Goal: Task Accomplishment & Management: Complete application form

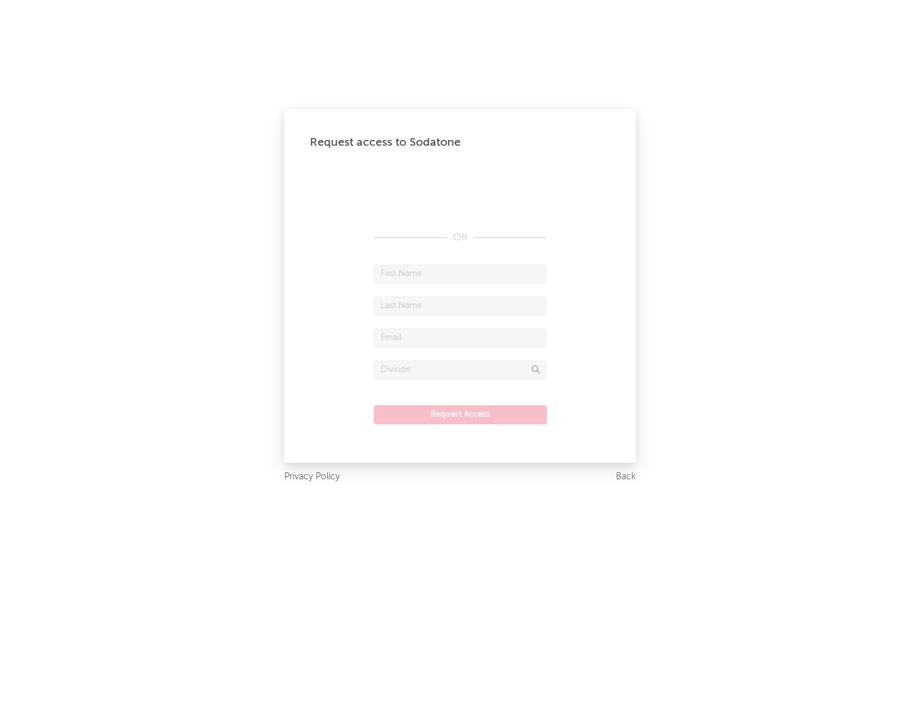
click at [460, 273] on input "text" at bounding box center [460, 273] width 172 height 19
type input "[PERSON_NAME]"
click at [460, 305] on input "text" at bounding box center [460, 305] width 172 height 19
type input "[PERSON_NAME]"
click at [460, 337] on input "text" at bounding box center [460, 337] width 172 height 19
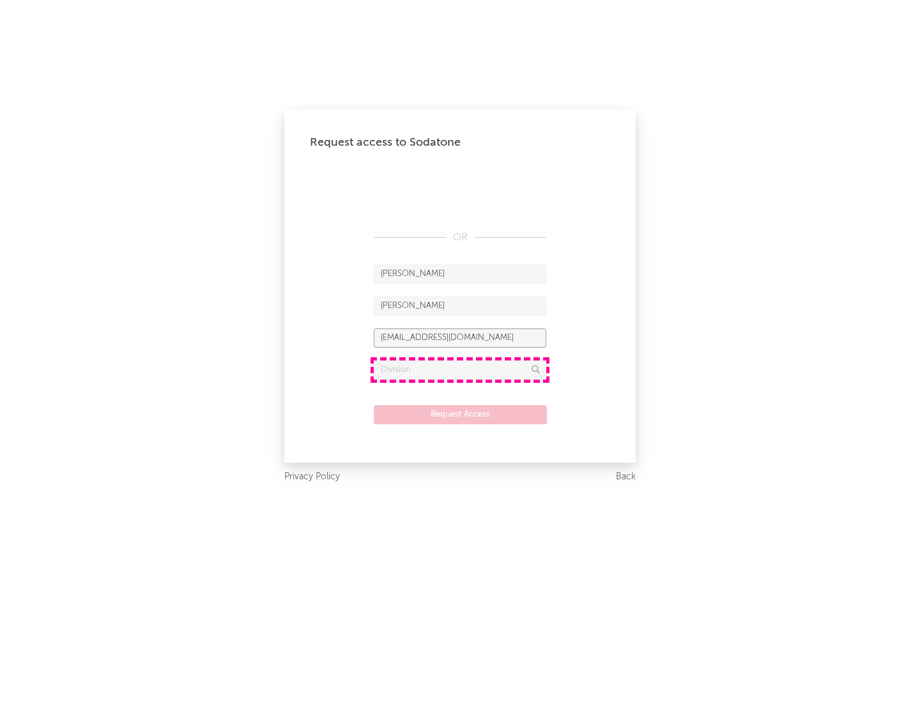
type input "[EMAIL_ADDRESS][DOMAIN_NAME]"
click at [460, 369] on input "text" at bounding box center [460, 369] width 172 height 19
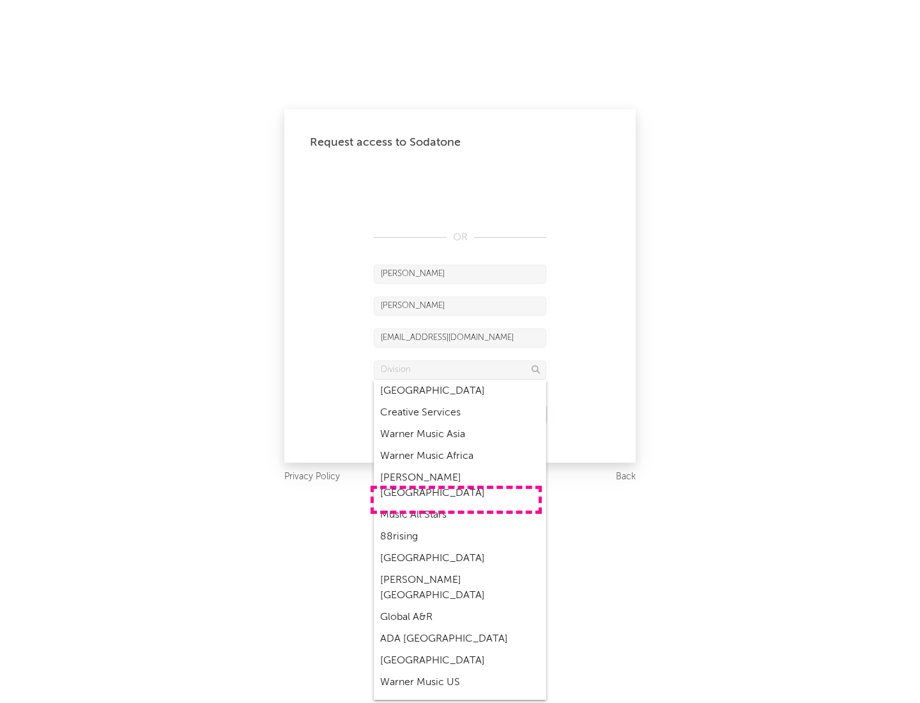
click at [456, 504] on div "Music All Stars" at bounding box center [460, 515] width 172 height 22
type input "Music All Stars"
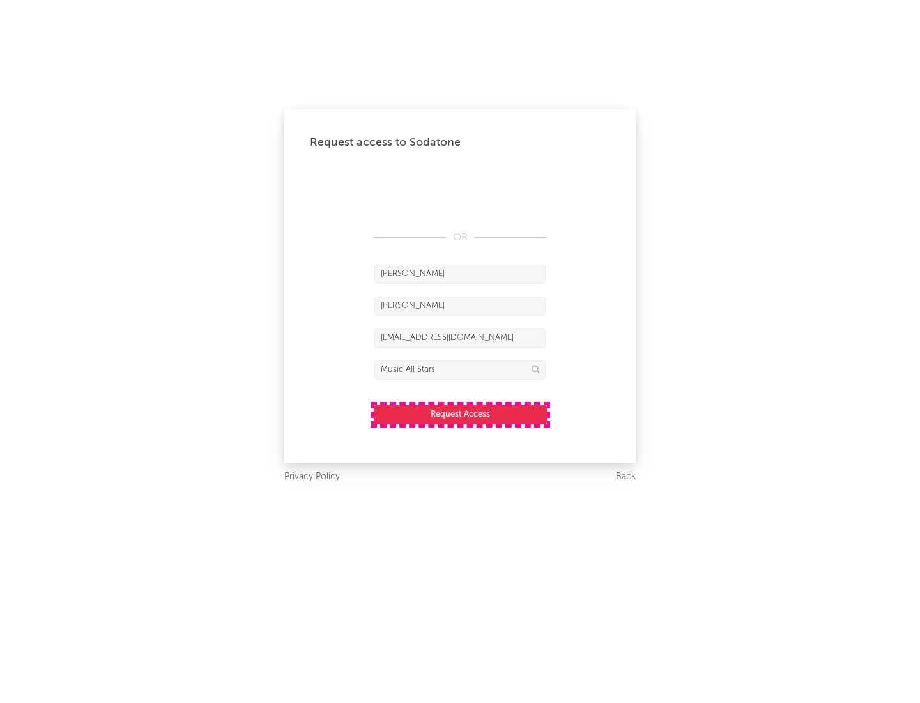
click at [460, 414] on button "Request Access" at bounding box center [460, 414] width 173 height 19
